Goal: Task Accomplishment & Management: Use online tool/utility

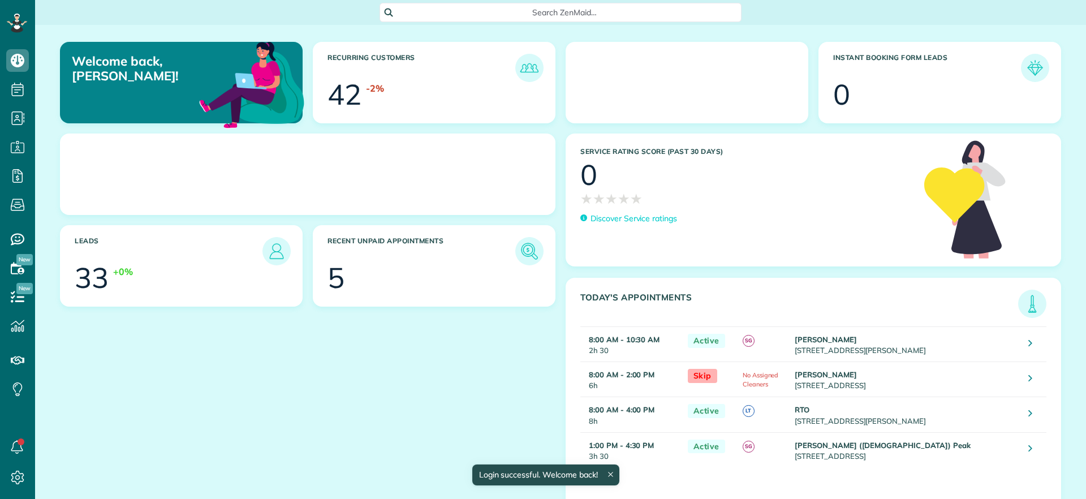
scroll to position [5, 5]
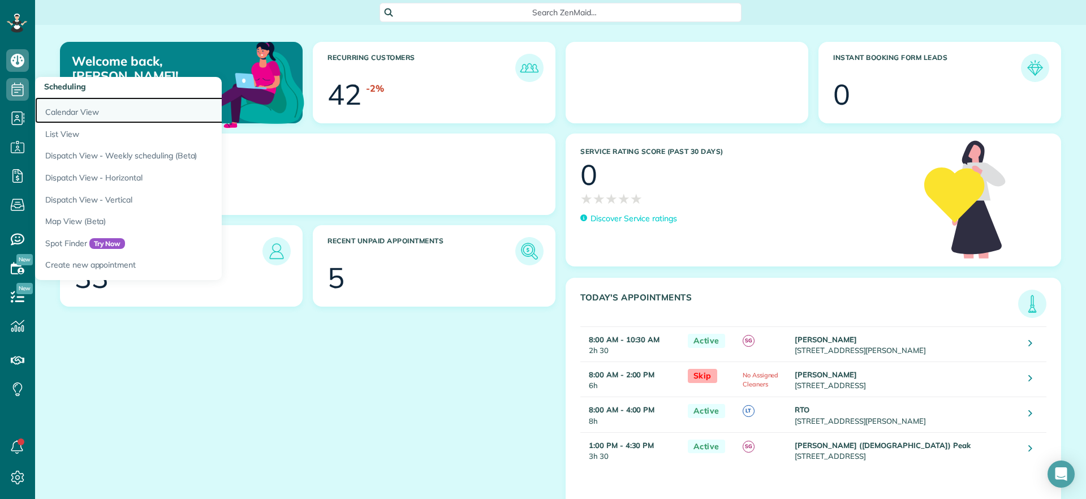
click at [45, 105] on link "Calendar View" at bounding box center [176, 110] width 283 height 26
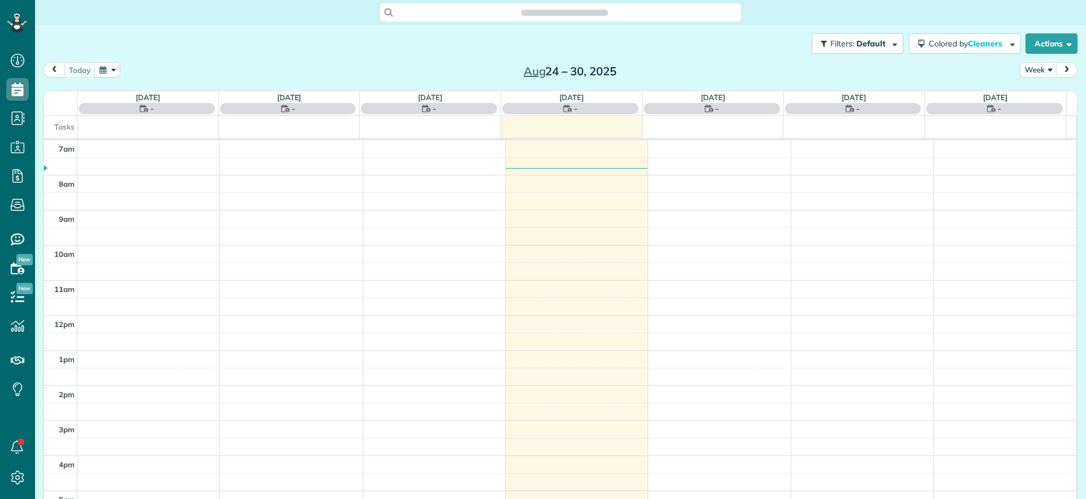
scroll to position [5, 5]
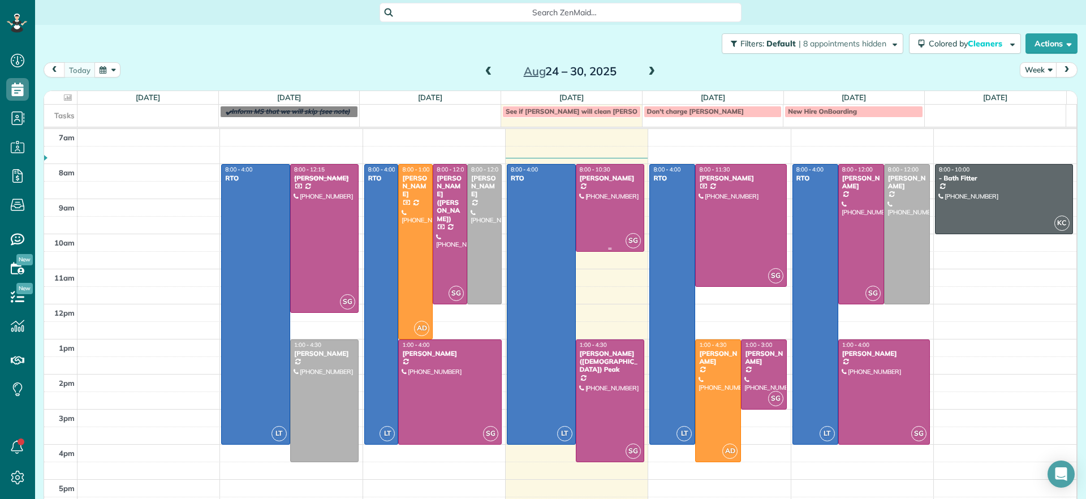
click at [605, 210] on div at bounding box center [611, 208] width 68 height 87
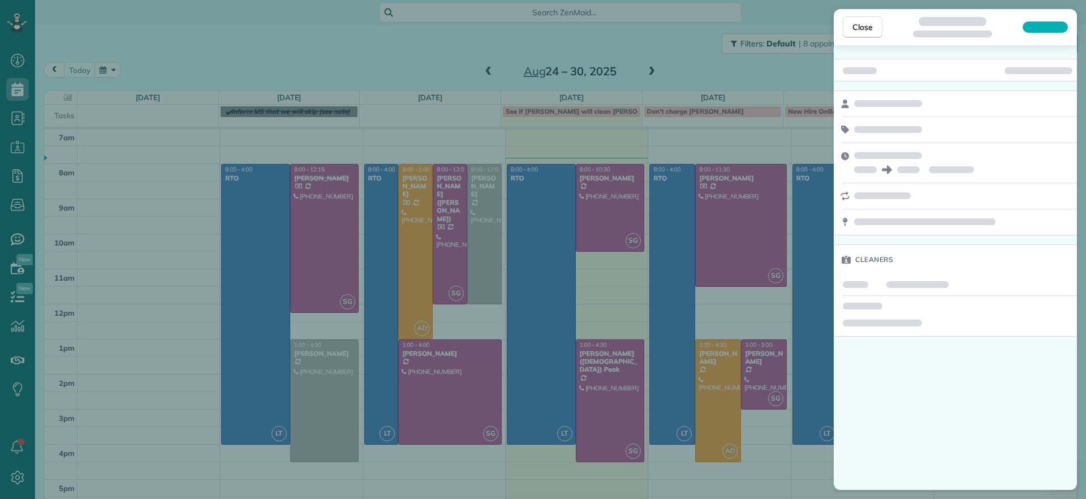
click at [720, 72] on div "Close Cleaners" at bounding box center [543, 249] width 1086 height 499
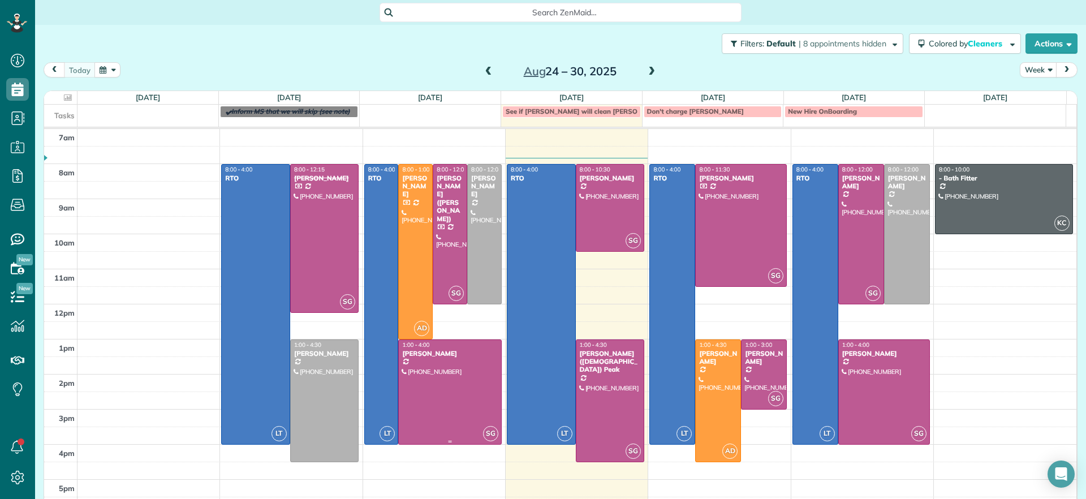
click at [459, 412] on div at bounding box center [450, 392] width 102 height 104
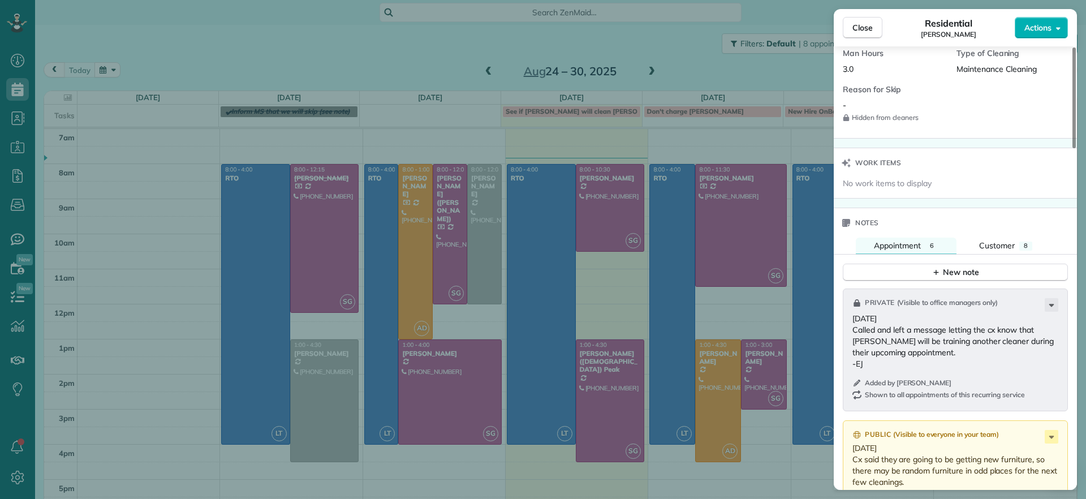
scroll to position [708, 0]
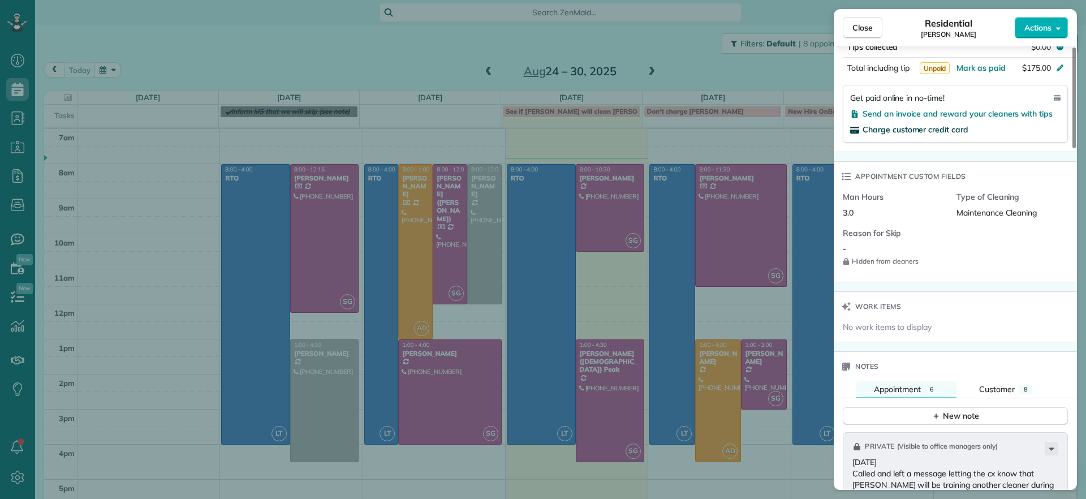
click at [893, 132] on span "Charge customer credit card" at bounding box center [916, 129] width 106 height 10
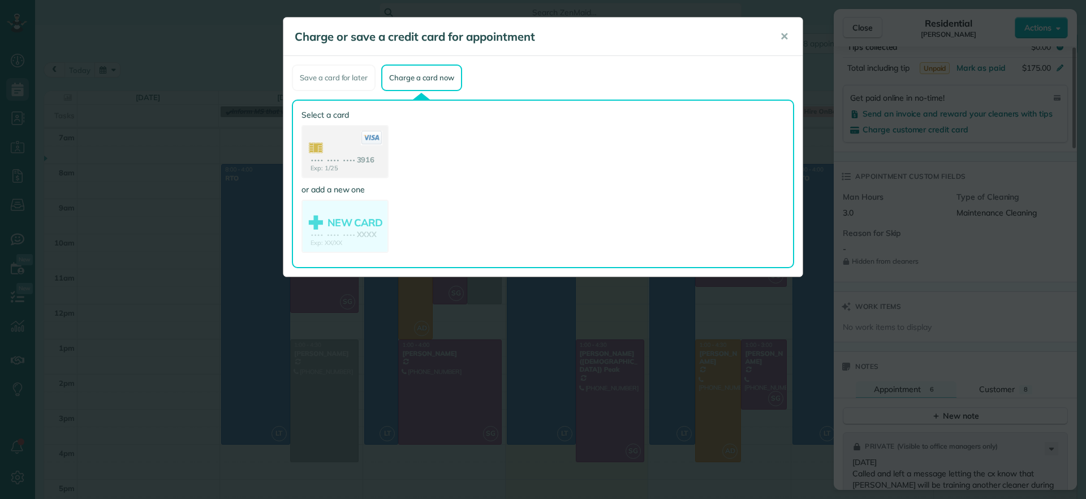
click at [363, 164] on use at bounding box center [345, 152] width 85 height 53
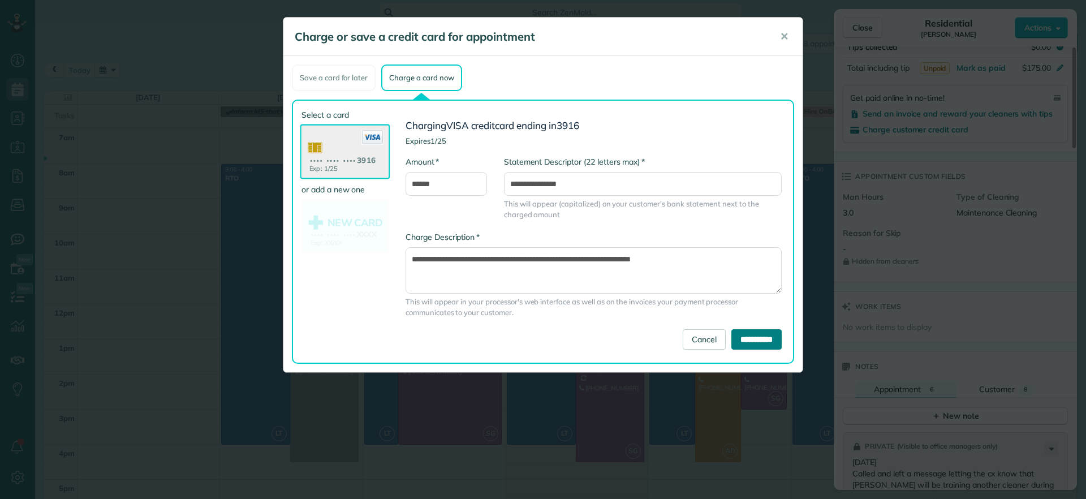
click at [744, 343] on input "**********" at bounding box center [757, 339] width 50 height 20
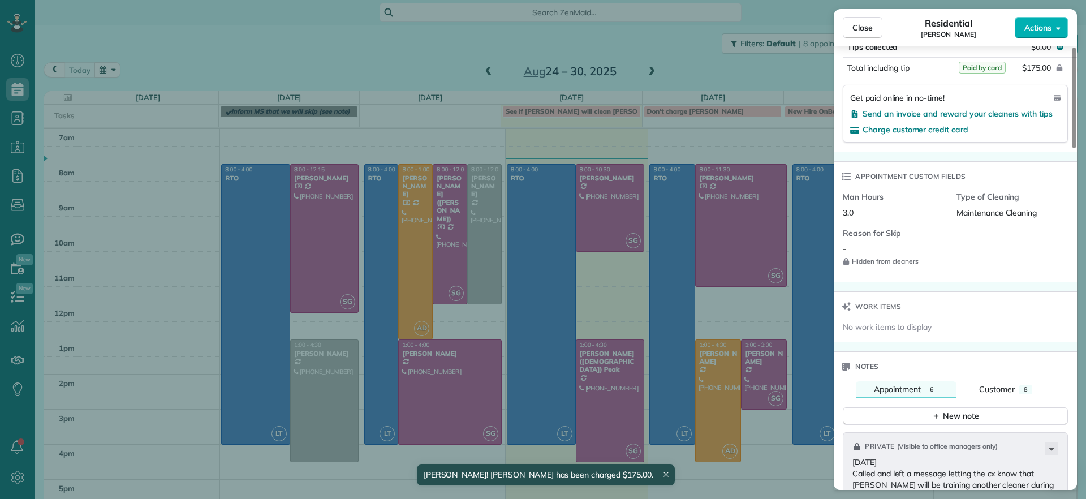
click at [664, 474] on icon at bounding box center [666, 474] width 5 height 5
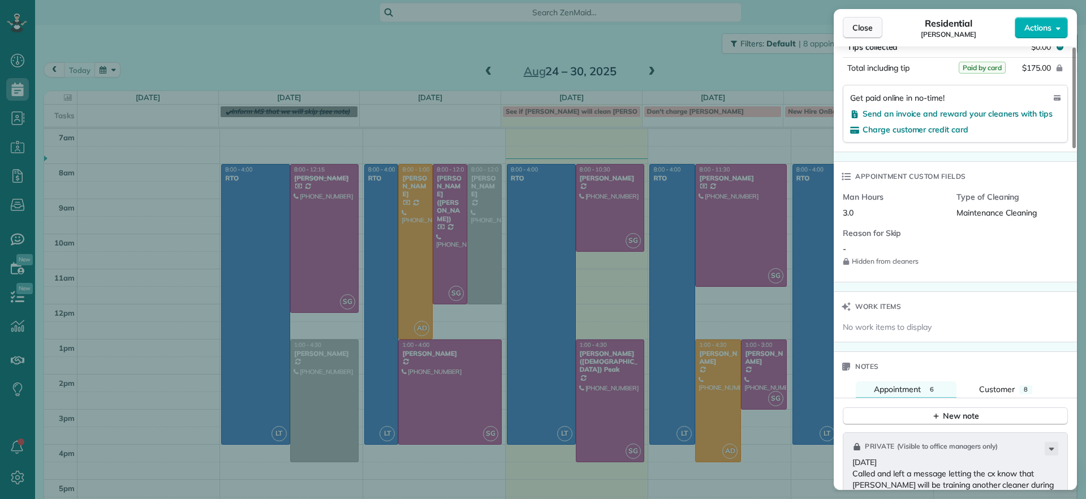
click at [871, 32] on span "Close" at bounding box center [863, 27] width 20 height 11
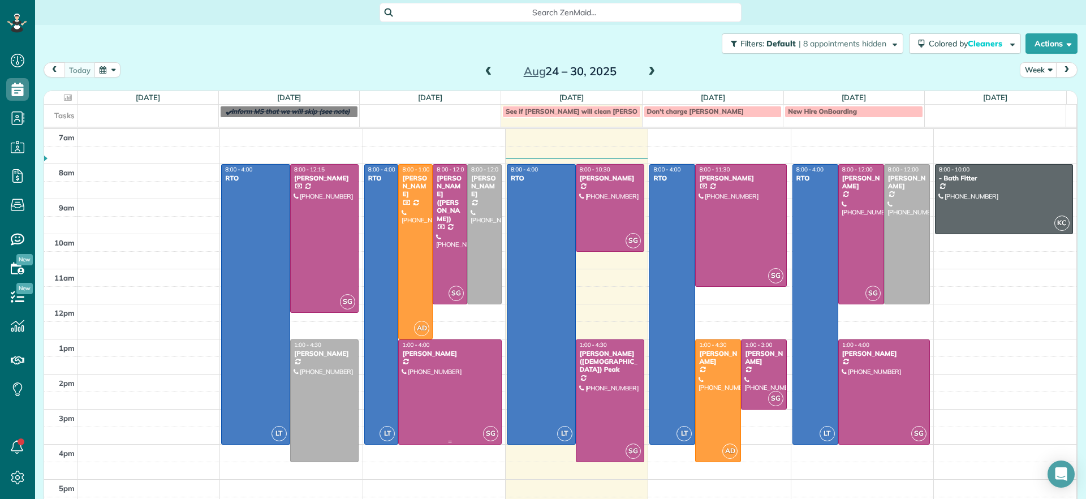
click at [448, 362] on div at bounding box center [450, 392] width 102 height 104
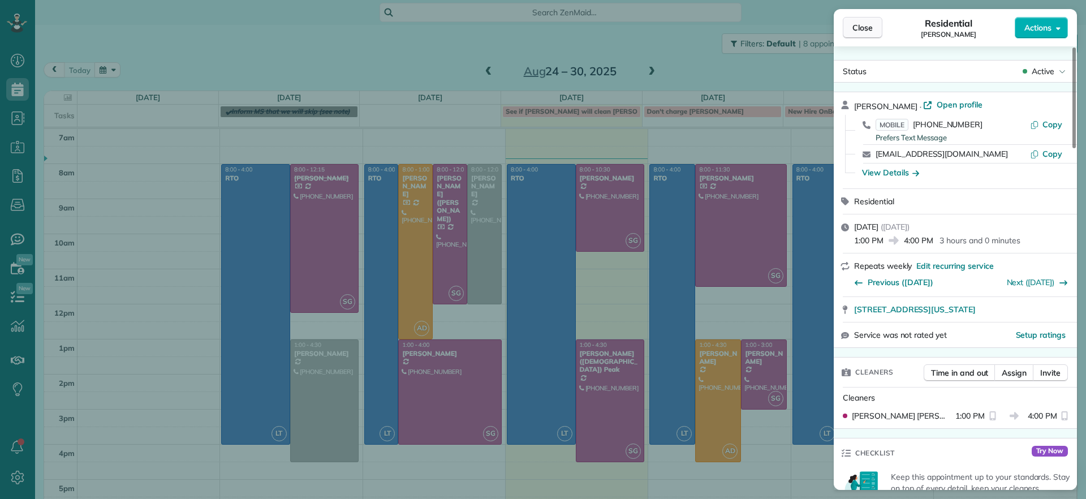
click at [859, 28] on span "Close" at bounding box center [863, 27] width 20 height 11
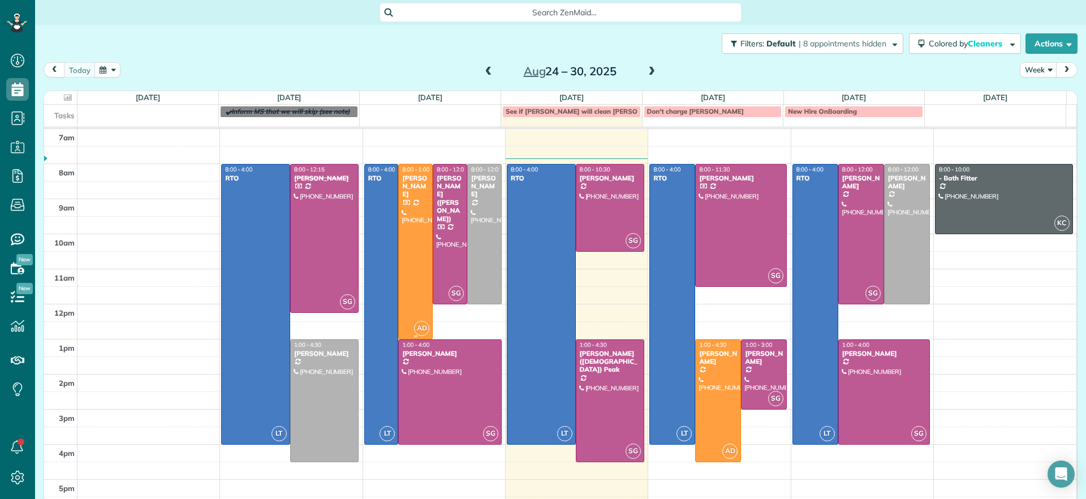
click at [416, 255] on div at bounding box center [415, 252] width 33 height 174
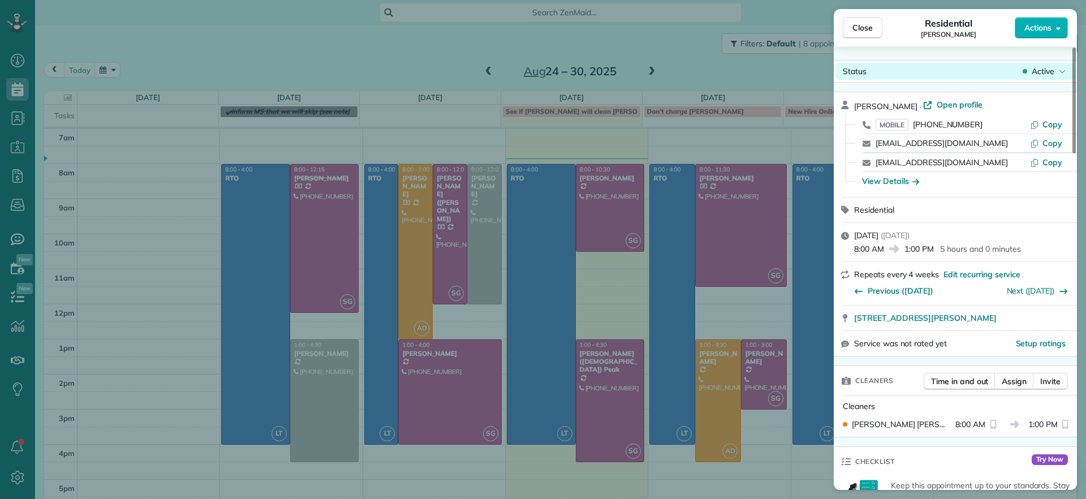
click at [1029, 70] on div "Active" at bounding box center [1045, 71] width 48 height 11
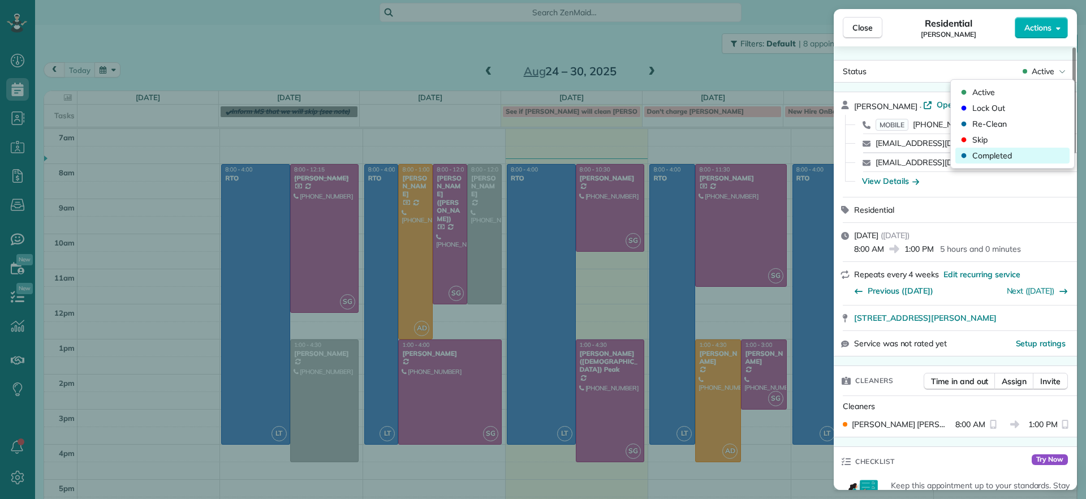
click at [989, 155] on span "Completed" at bounding box center [993, 155] width 40 height 11
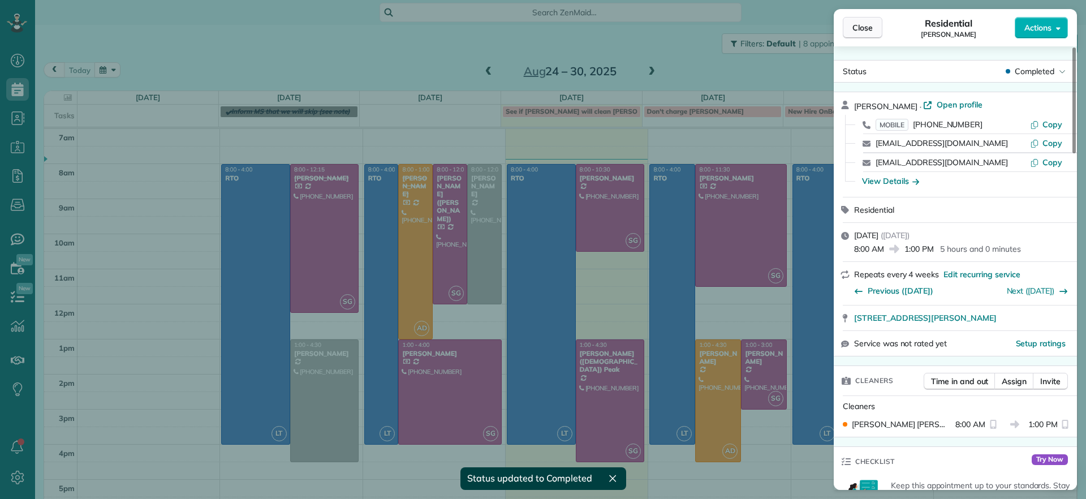
click at [864, 26] on span "Close" at bounding box center [863, 27] width 20 height 11
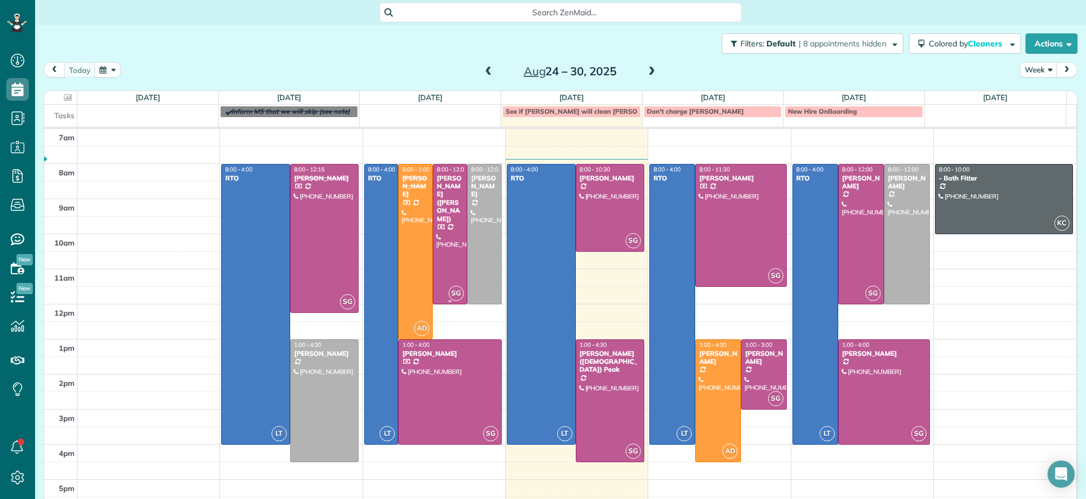
click at [441, 212] on div at bounding box center [449, 234] width 33 height 139
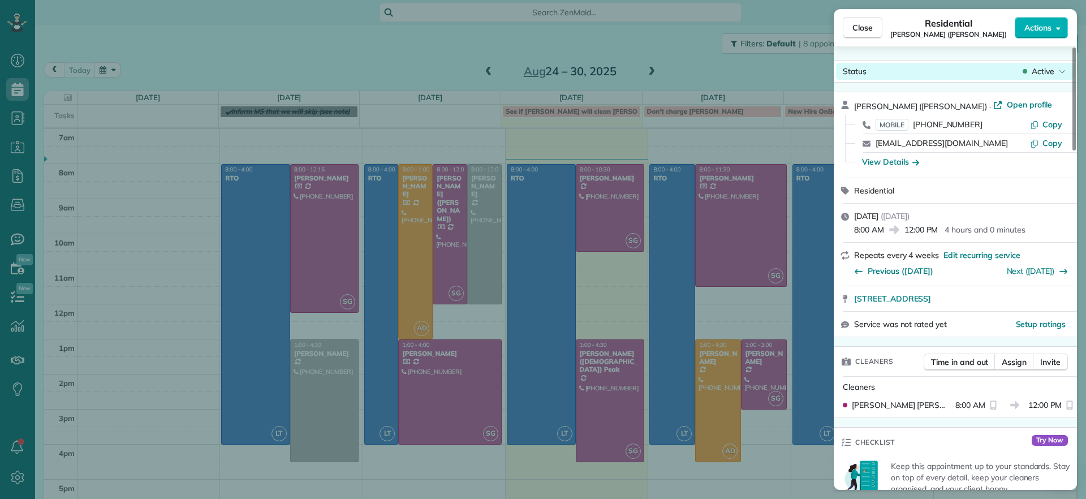
click at [1054, 74] on span "Active" at bounding box center [1043, 71] width 23 height 11
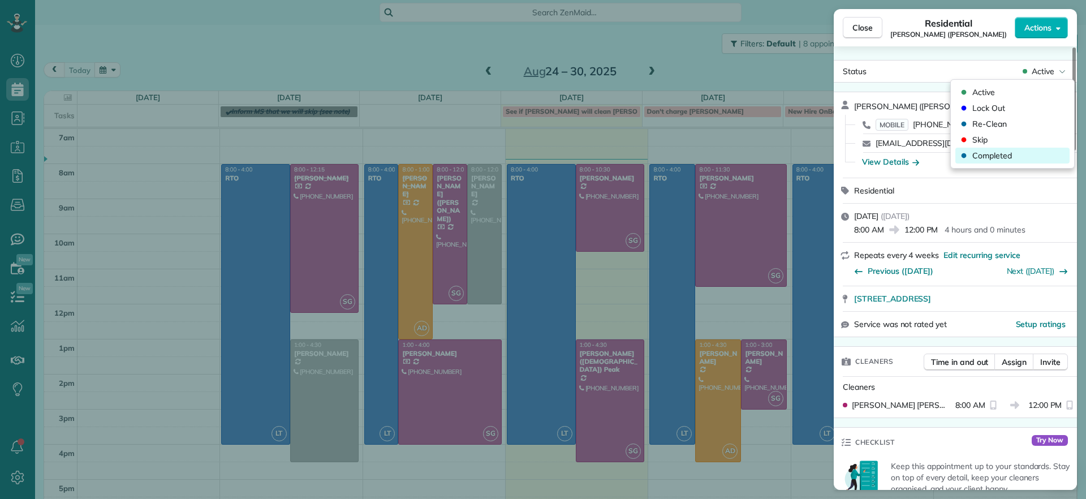
click at [988, 154] on span "Completed" at bounding box center [993, 155] width 40 height 11
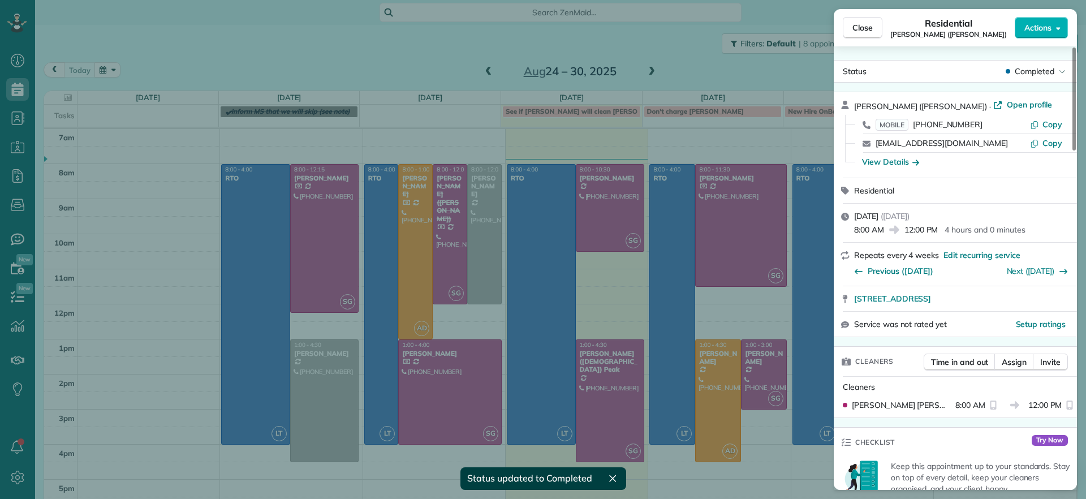
click at [446, 71] on div "Close Residential [PERSON_NAME] ([PERSON_NAME]) Actions Status Completed [PERSO…" at bounding box center [543, 249] width 1086 height 499
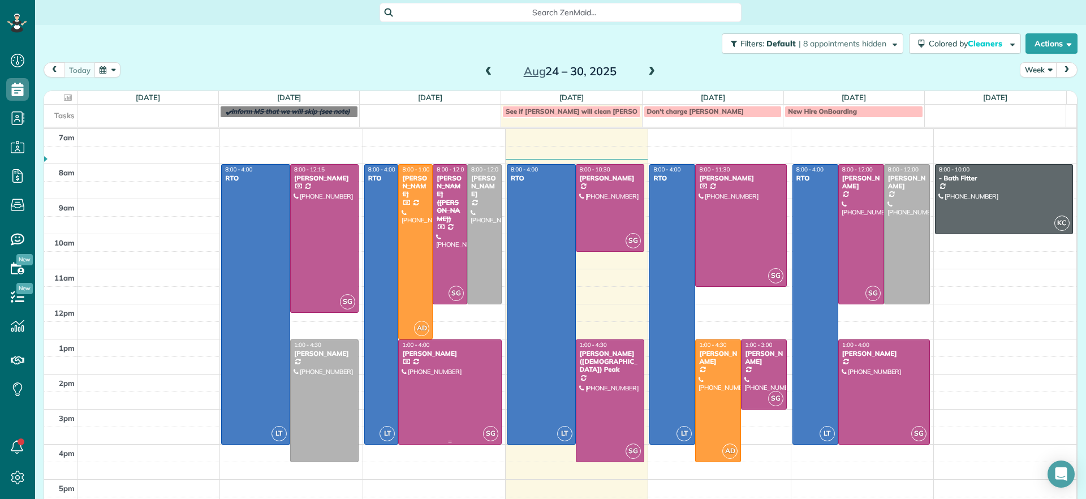
click at [440, 413] on div at bounding box center [450, 392] width 102 height 104
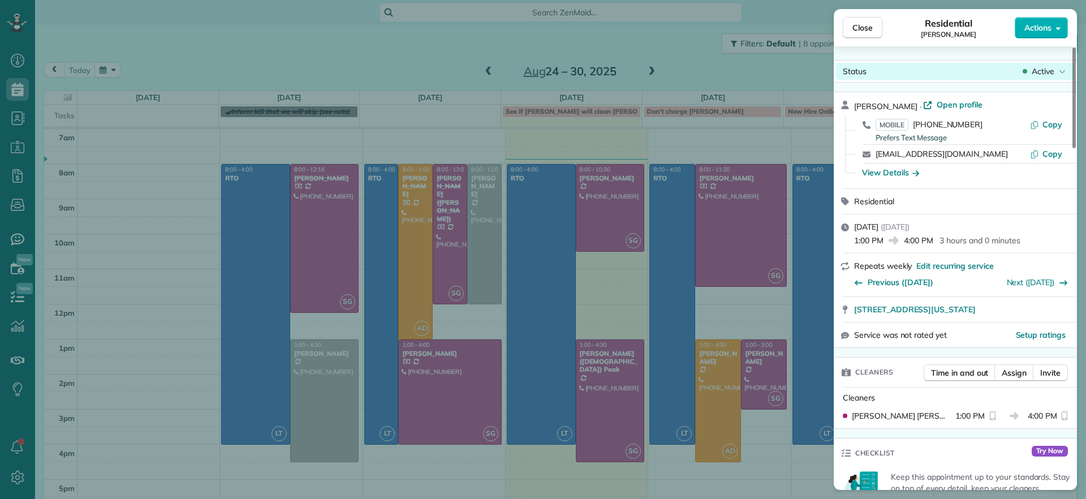
click at [1020, 76] on div "Status Active" at bounding box center [955, 71] width 239 height 17
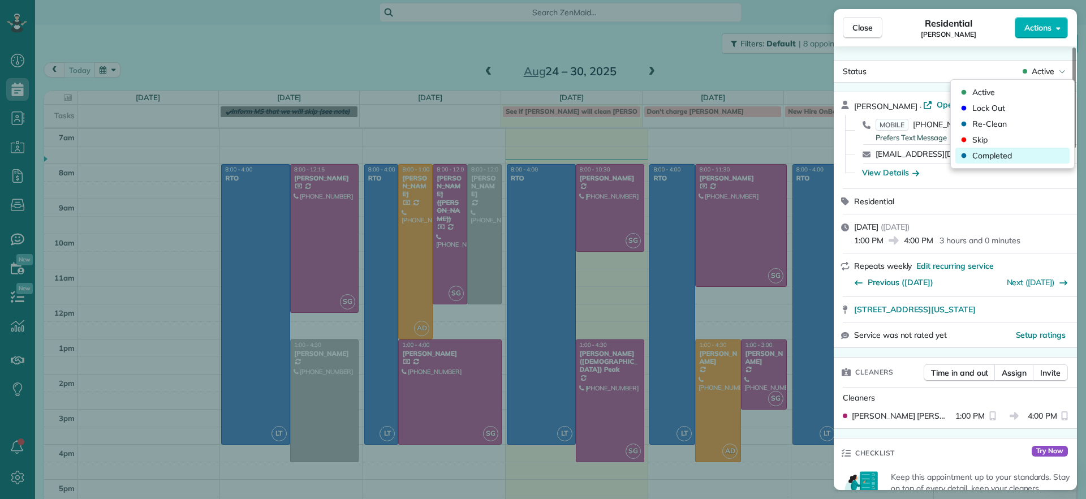
click at [985, 156] on span "Completed" at bounding box center [993, 155] width 40 height 11
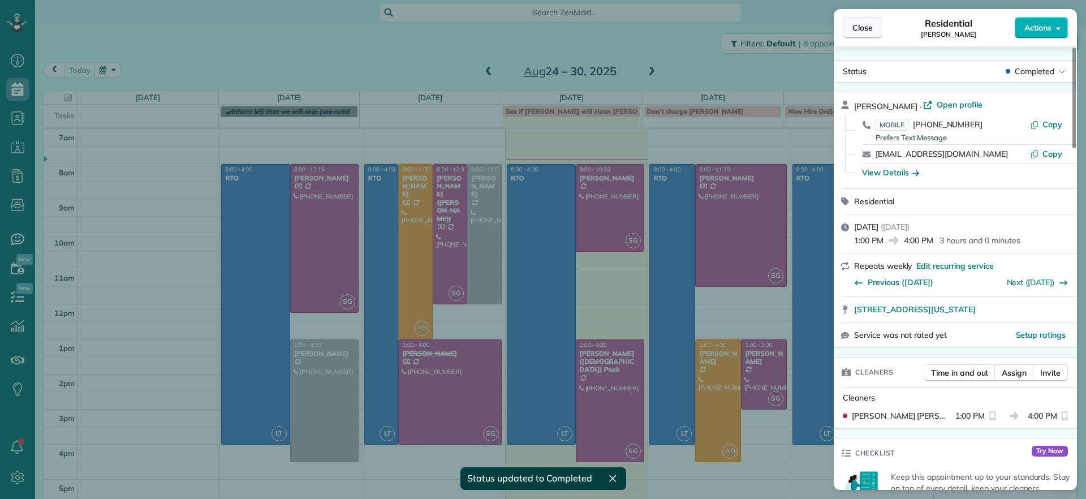
click at [865, 29] on span "Close" at bounding box center [863, 27] width 20 height 11
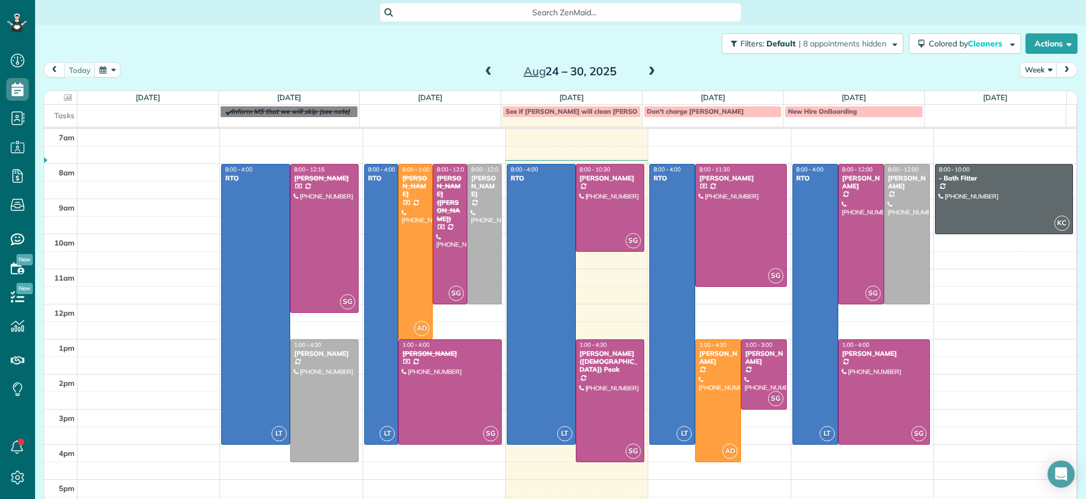
click at [572, 111] on span "See if [PERSON_NAME] will clean [PERSON_NAME]?" at bounding box center [588, 111] width 165 height 8
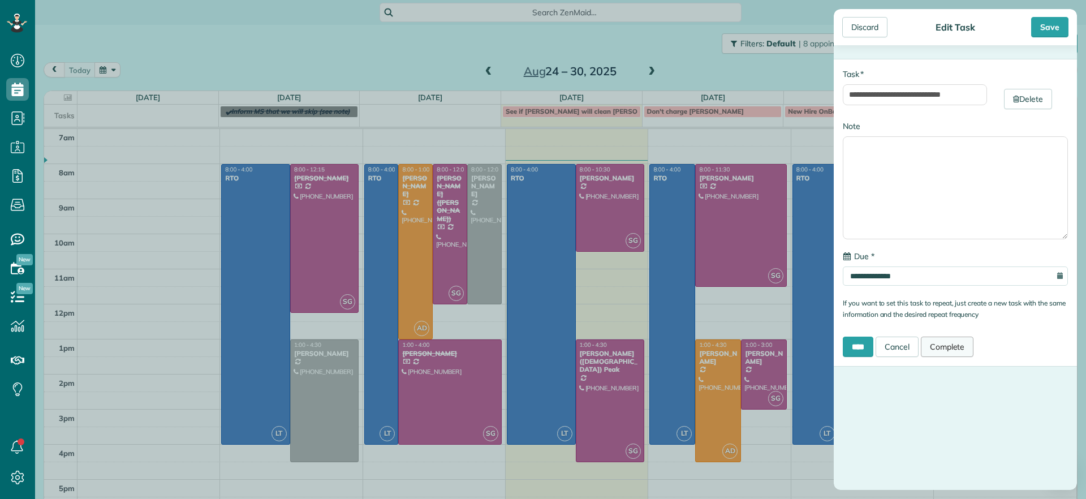
click at [949, 351] on link "Complete" at bounding box center [947, 347] width 53 height 20
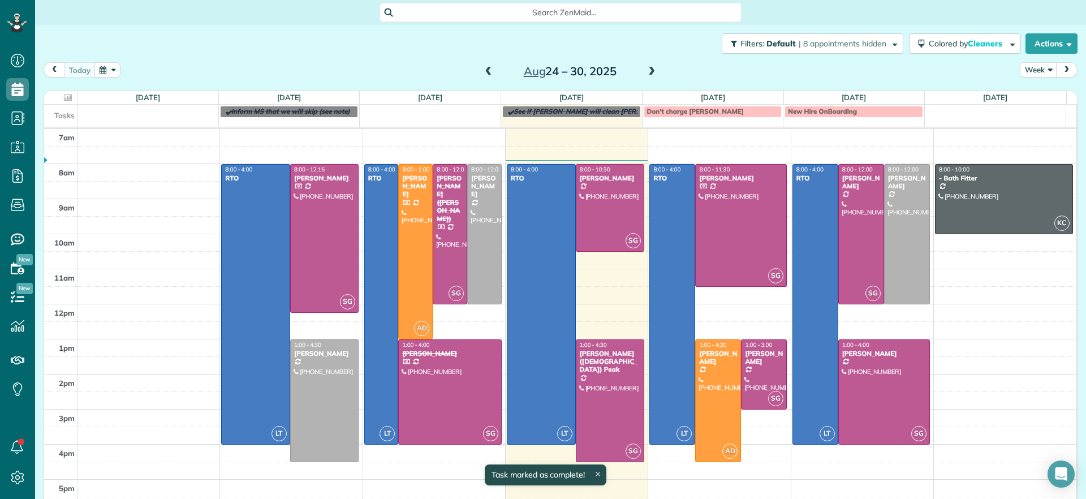
click at [719, 111] on div "Don't charge [PERSON_NAME]" at bounding box center [713, 112] width 132 height 8
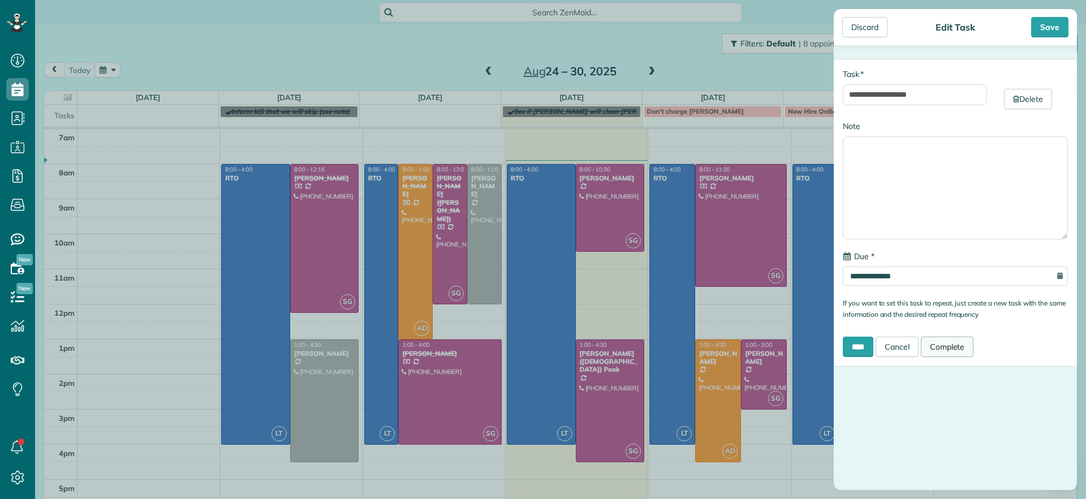
click at [971, 355] on link "Complete" at bounding box center [947, 347] width 53 height 20
